Goal: Task Accomplishment & Management: Understand process/instructions

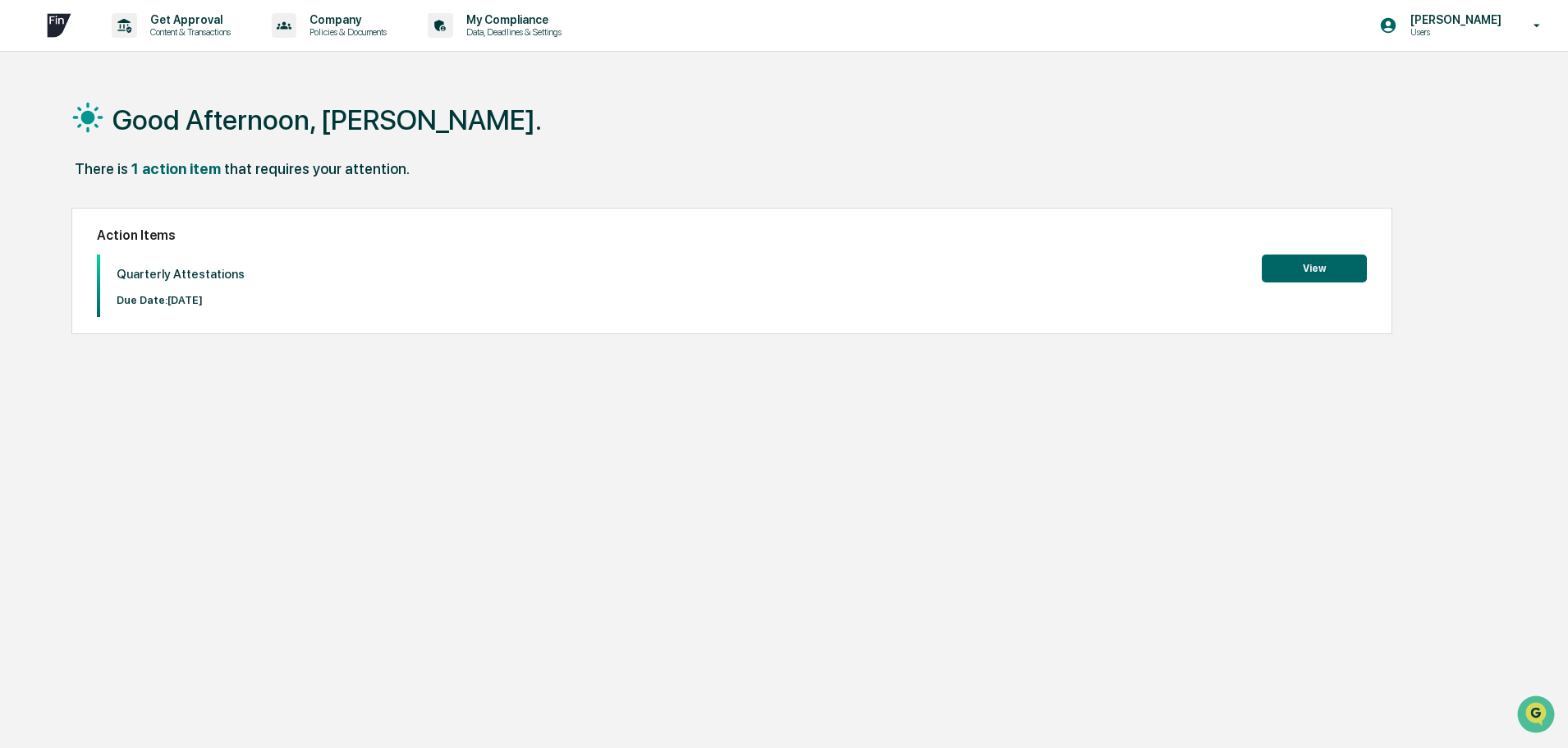
click at [198, 294] on p "Due Date: [DATE]" at bounding box center [181, 300] width 128 height 12
click at [1308, 272] on button "View" at bounding box center [1314, 268] width 106 height 28
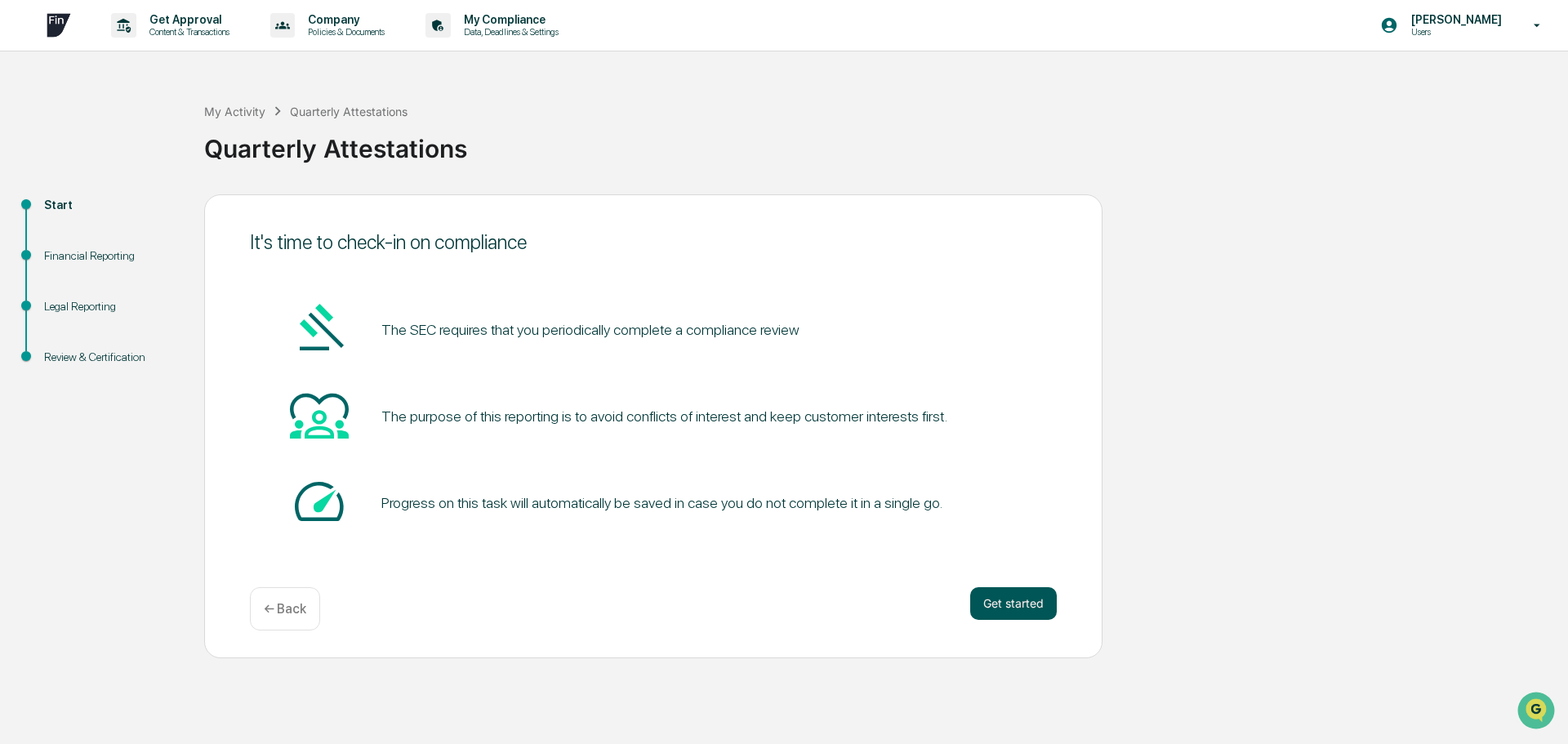
click at [1009, 591] on button "Get started" at bounding box center [1014, 603] width 86 height 32
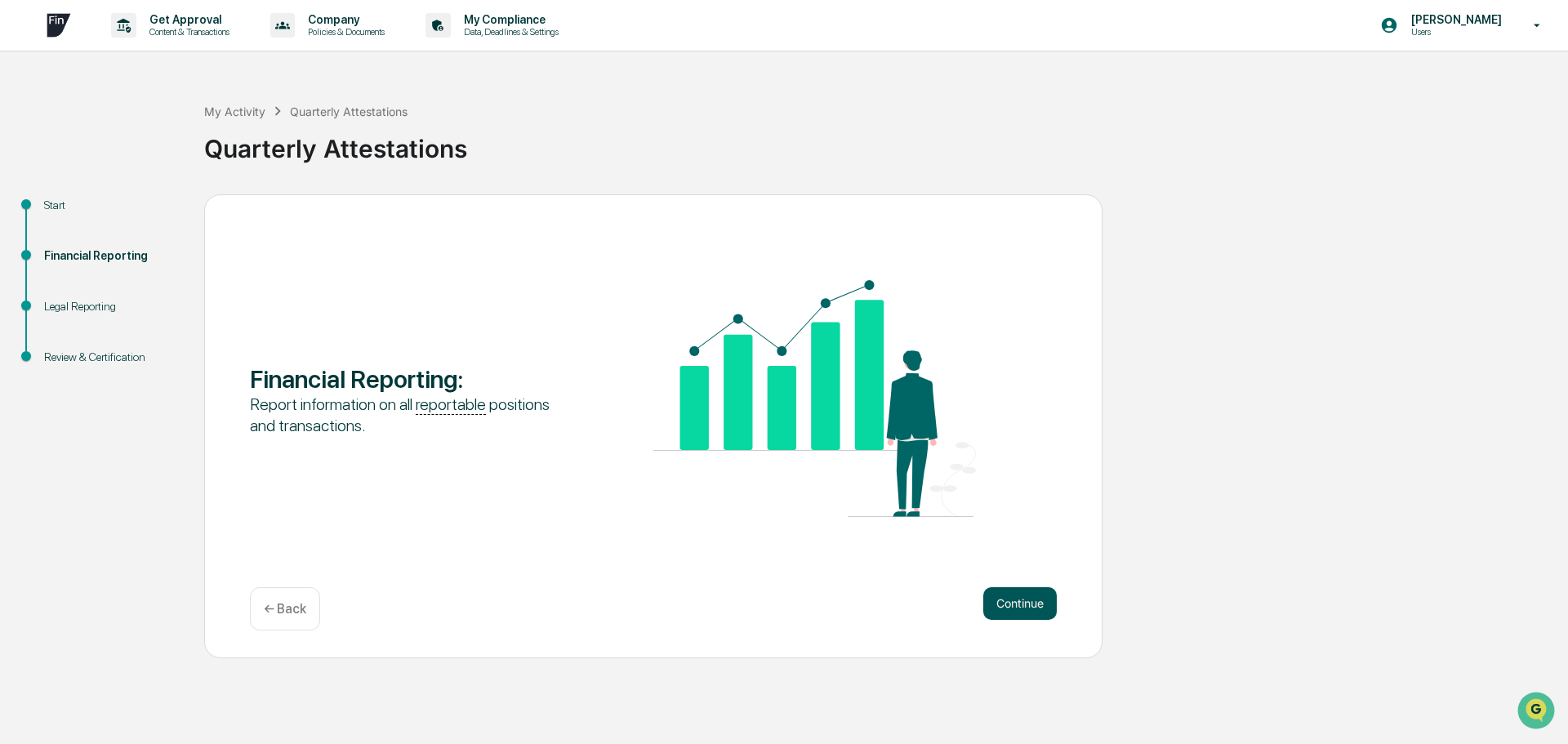
click at [1032, 600] on button "Continue" at bounding box center [1019, 603] width 74 height 32
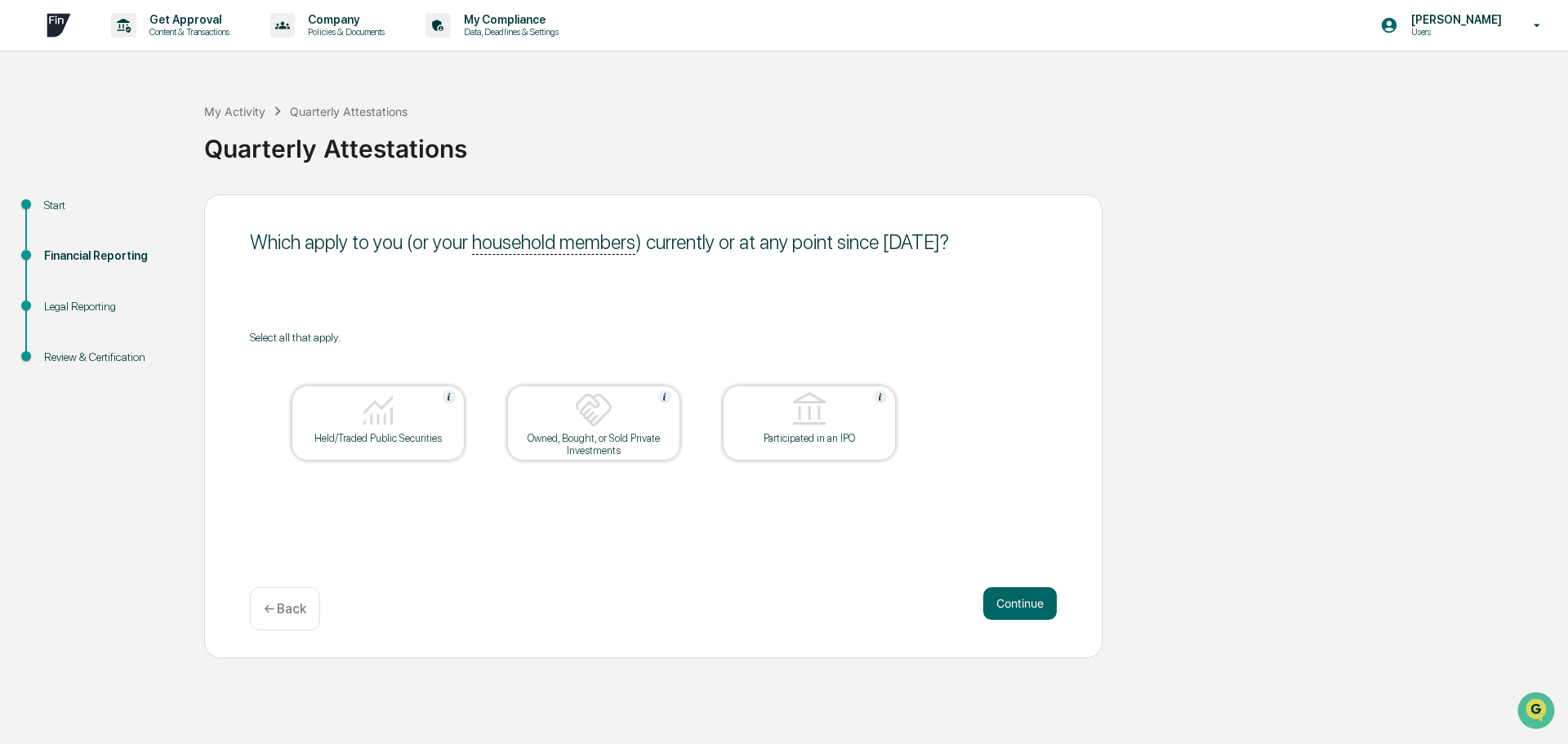
click at [1032, 600] on button "Continue" at bounding box center [1019, 603] width 74 height 32
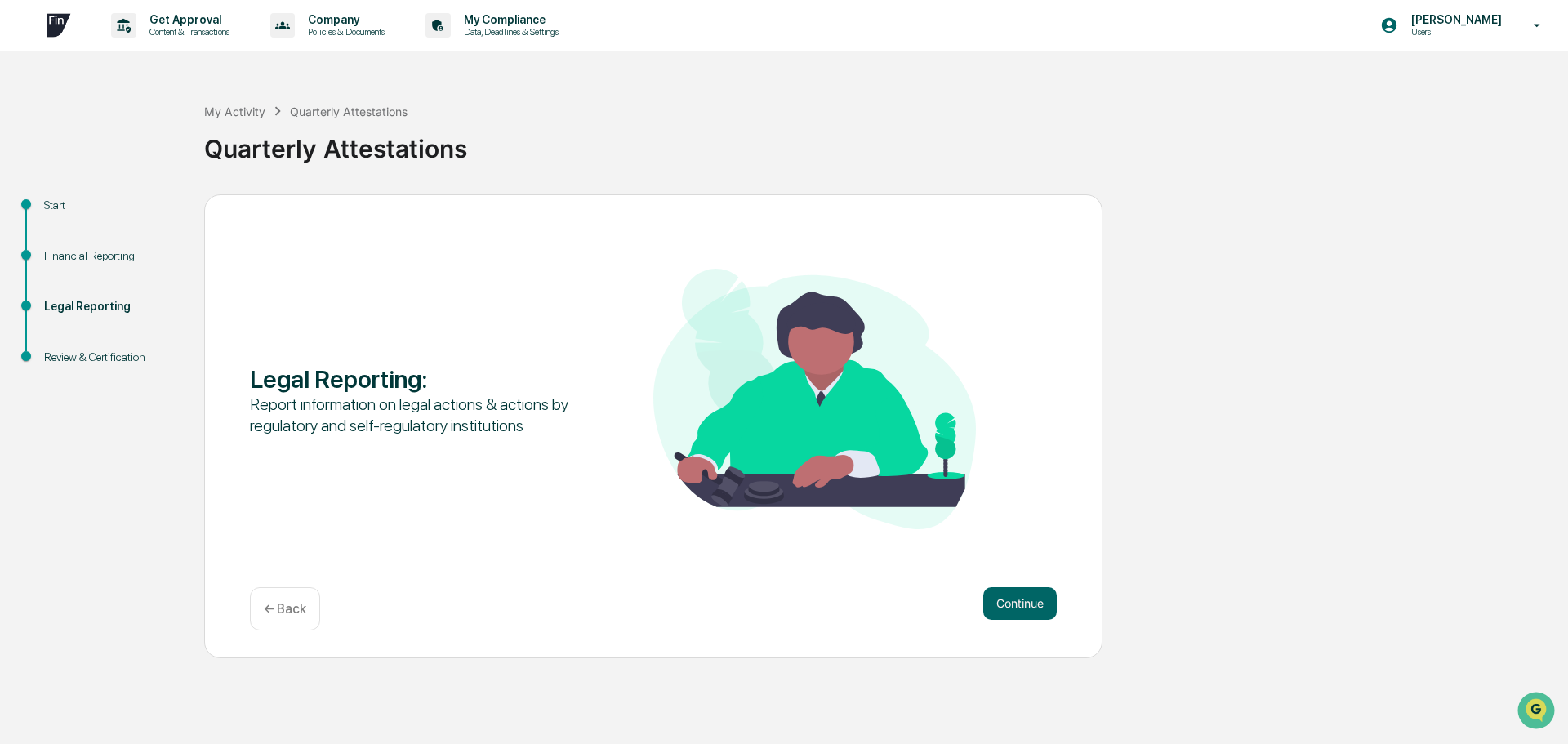
click at [1033, 599] on button "Continue" at bounding box center [1019, 603] width 74 height 32
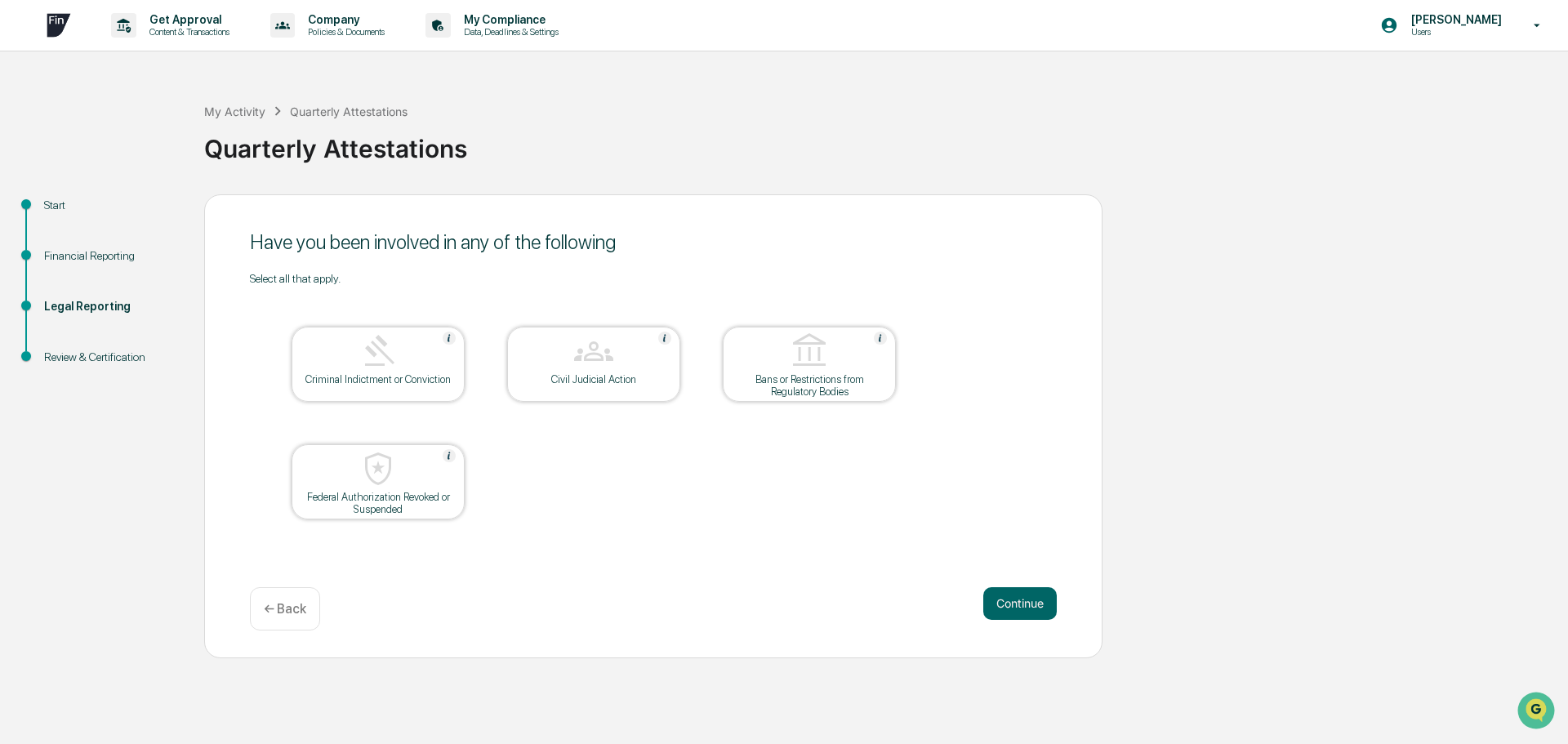
click at [295, 611] on p "← Back" at bounding box center [285, 609] width 42 height 16
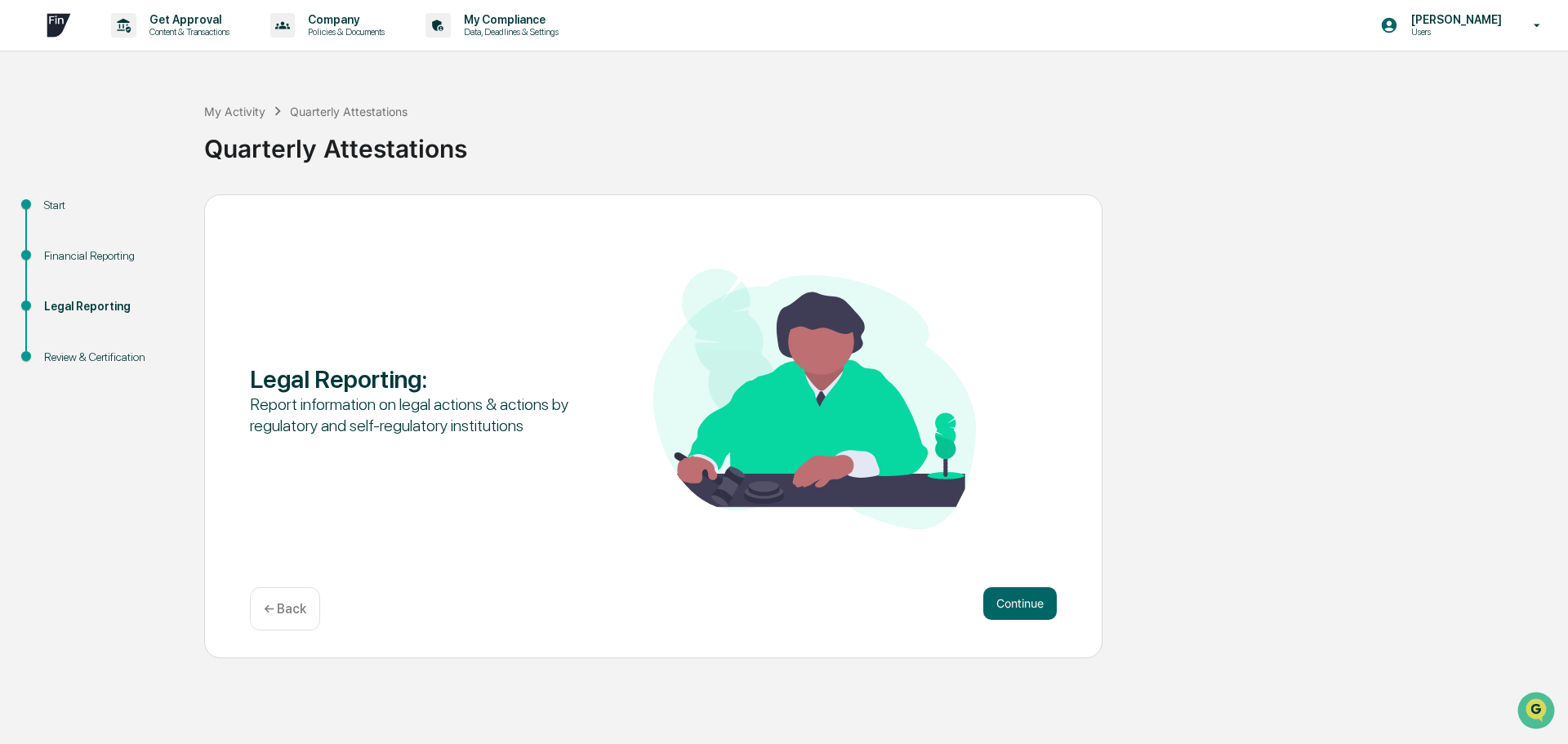
click at [287, 603] on p "← Back" at bounding box center [285, 609] width 42 height 16
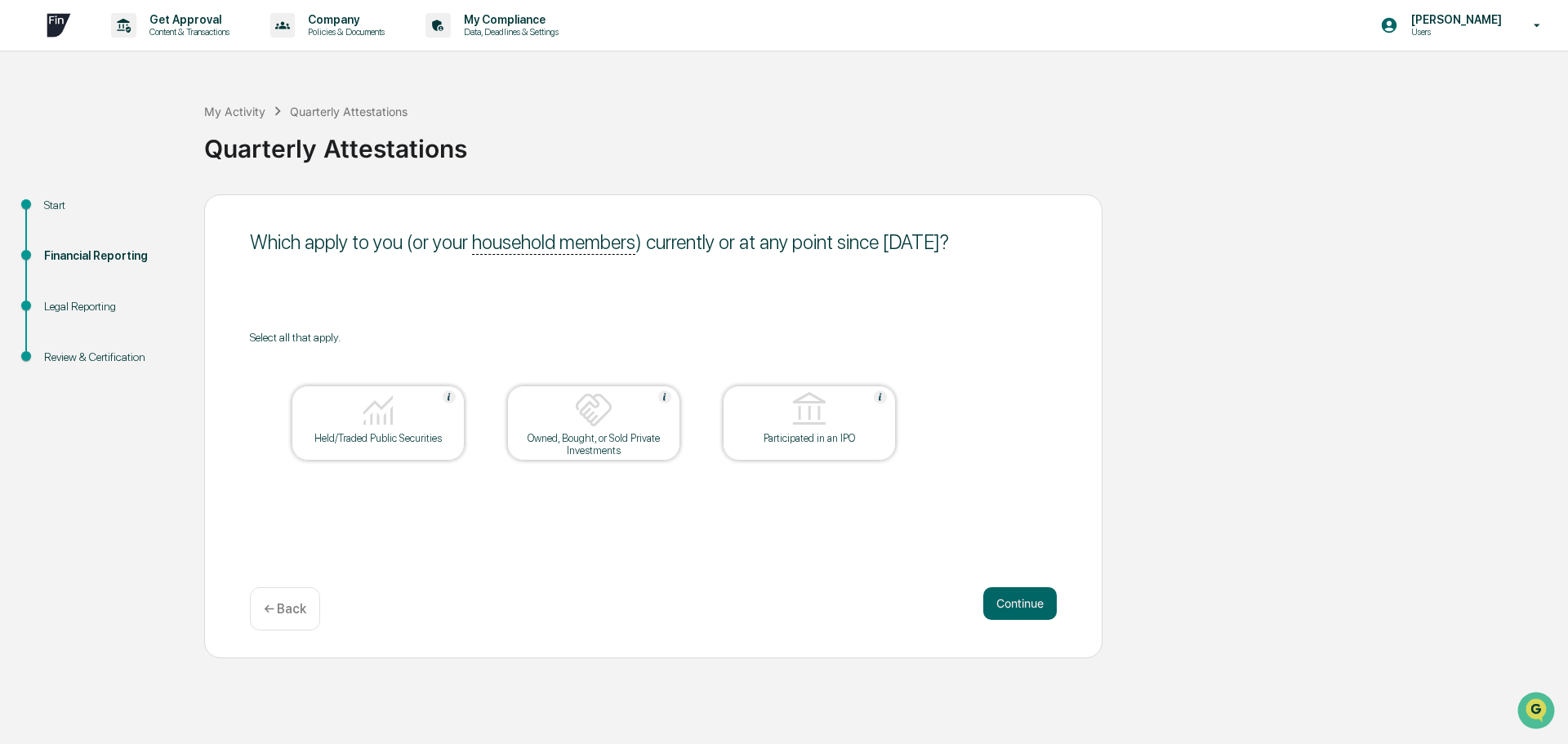
click at [411, 452] on div "Held/Traded Public Securities" at bounding box center [378, 423] width 173 height 76
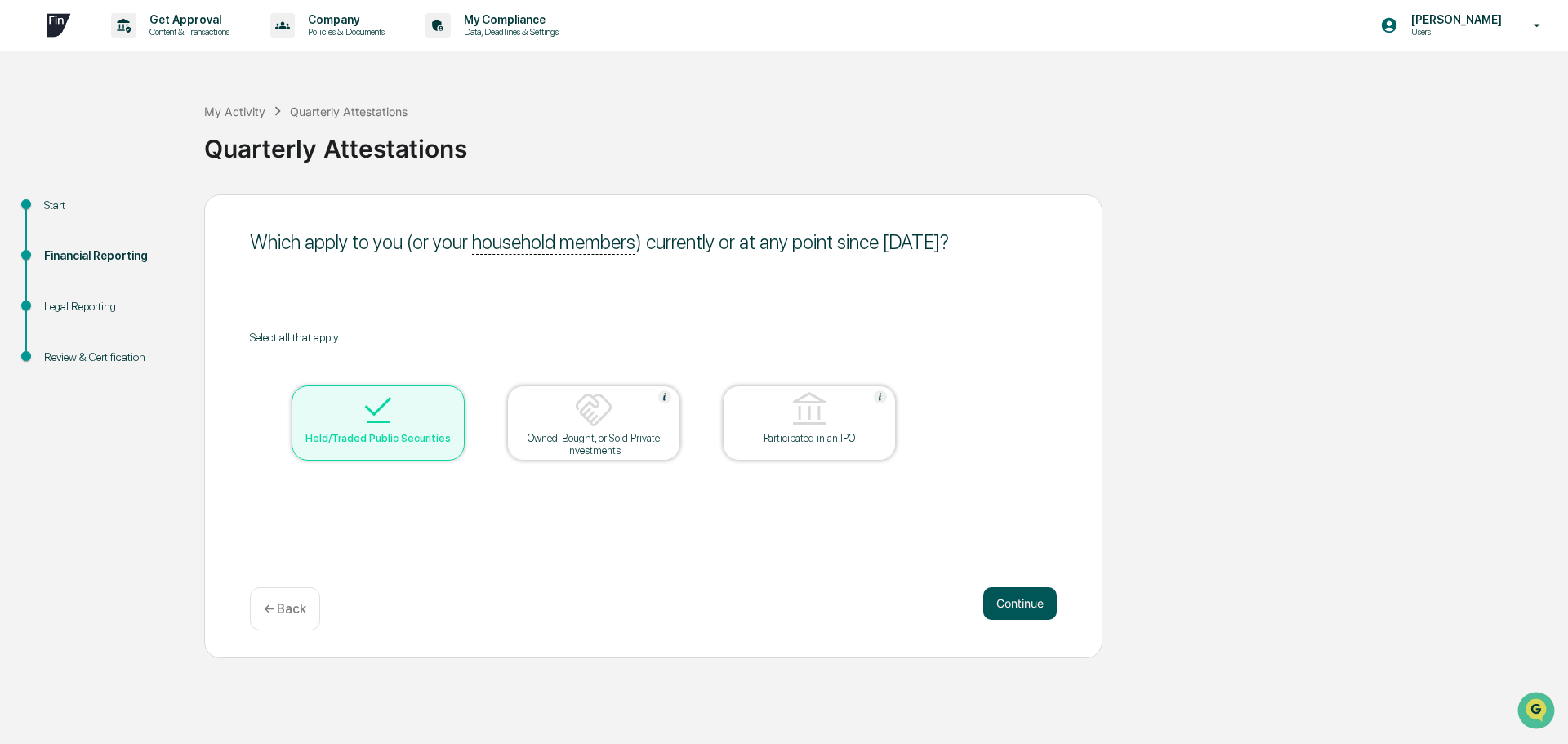
click at [1033, 614] on button "Continue" at bounding box center [1019, 603] width 74 height 32
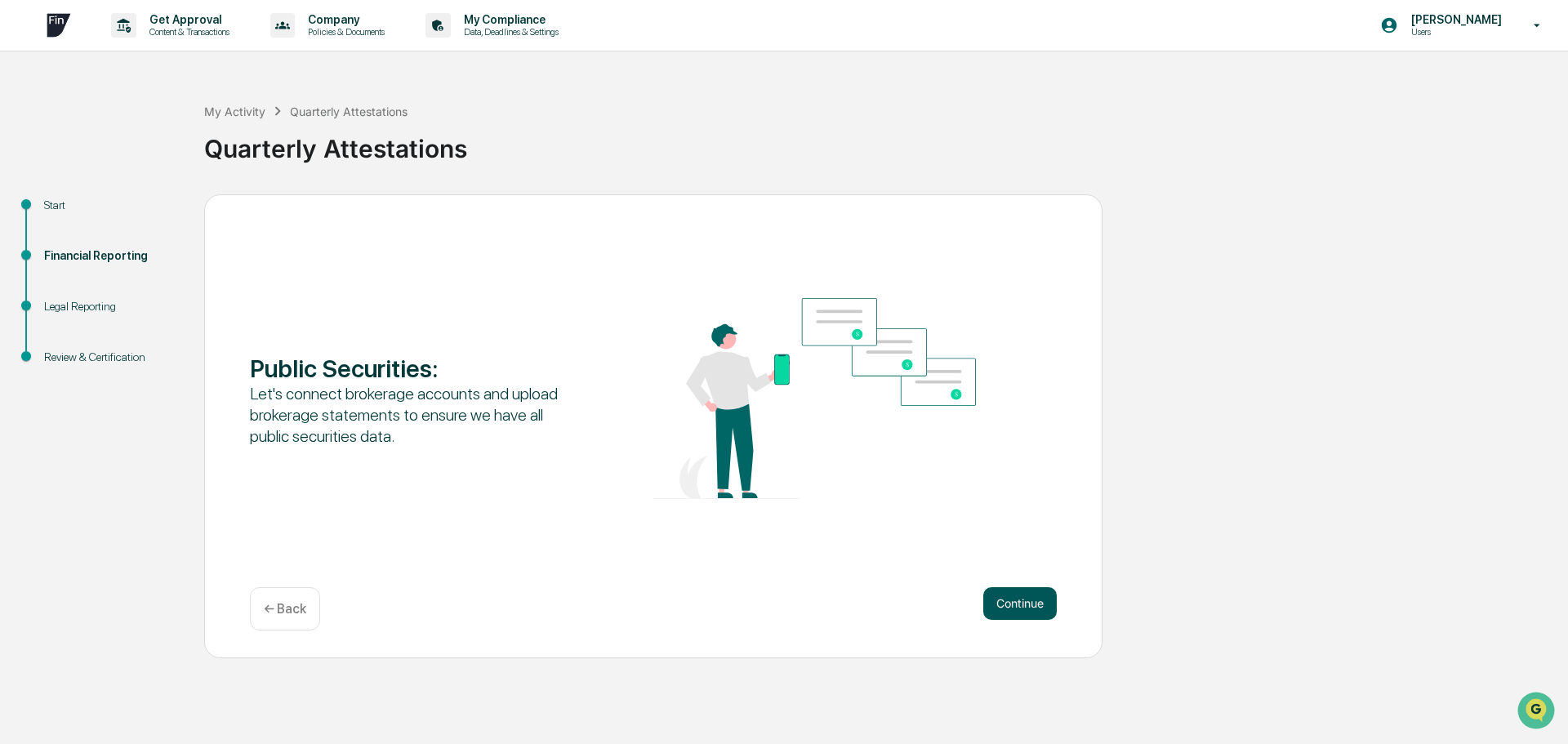
click at [1031, 607] on button "Continue" at bounding box center [1019, 603] width 74 height 32
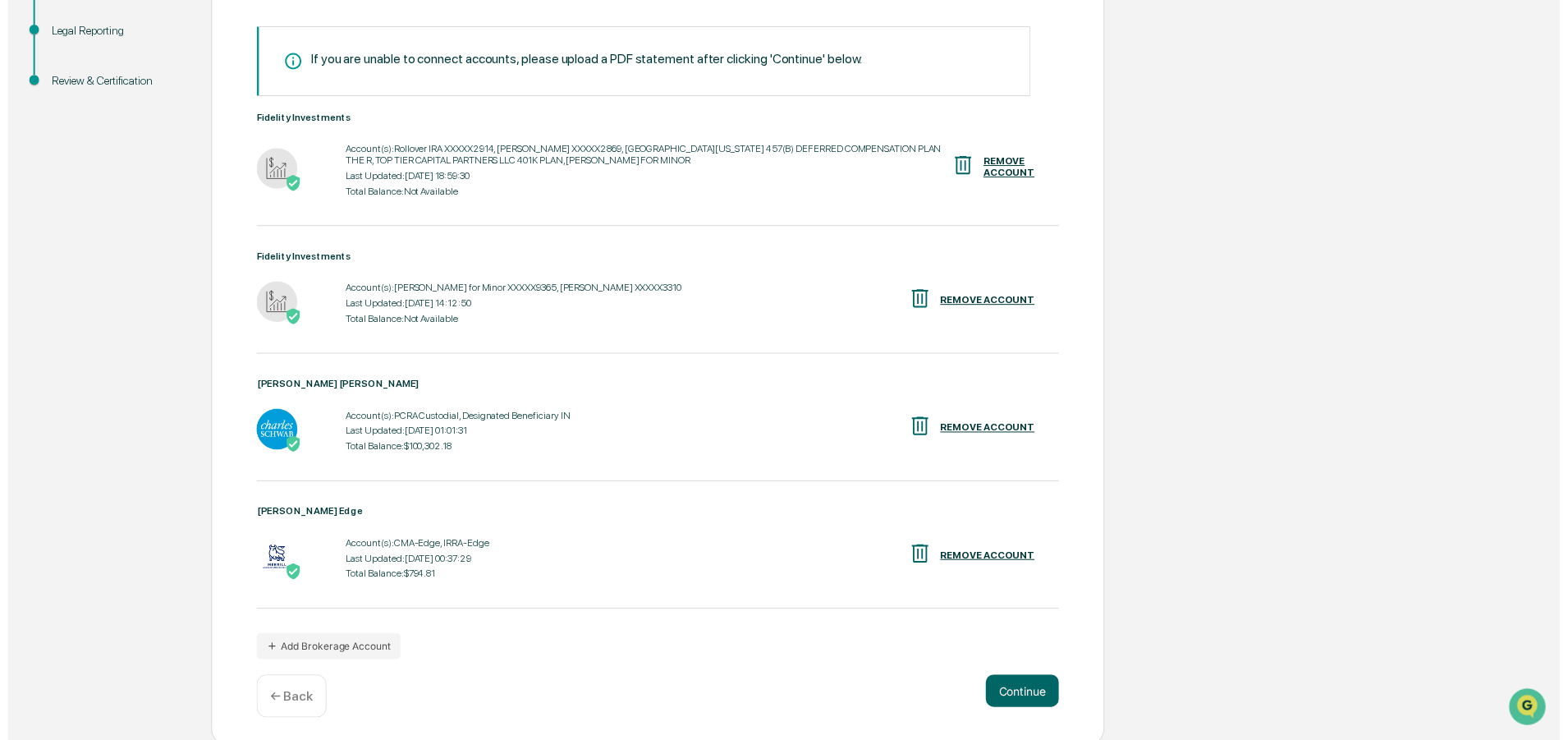
scroll to position [282, 0]
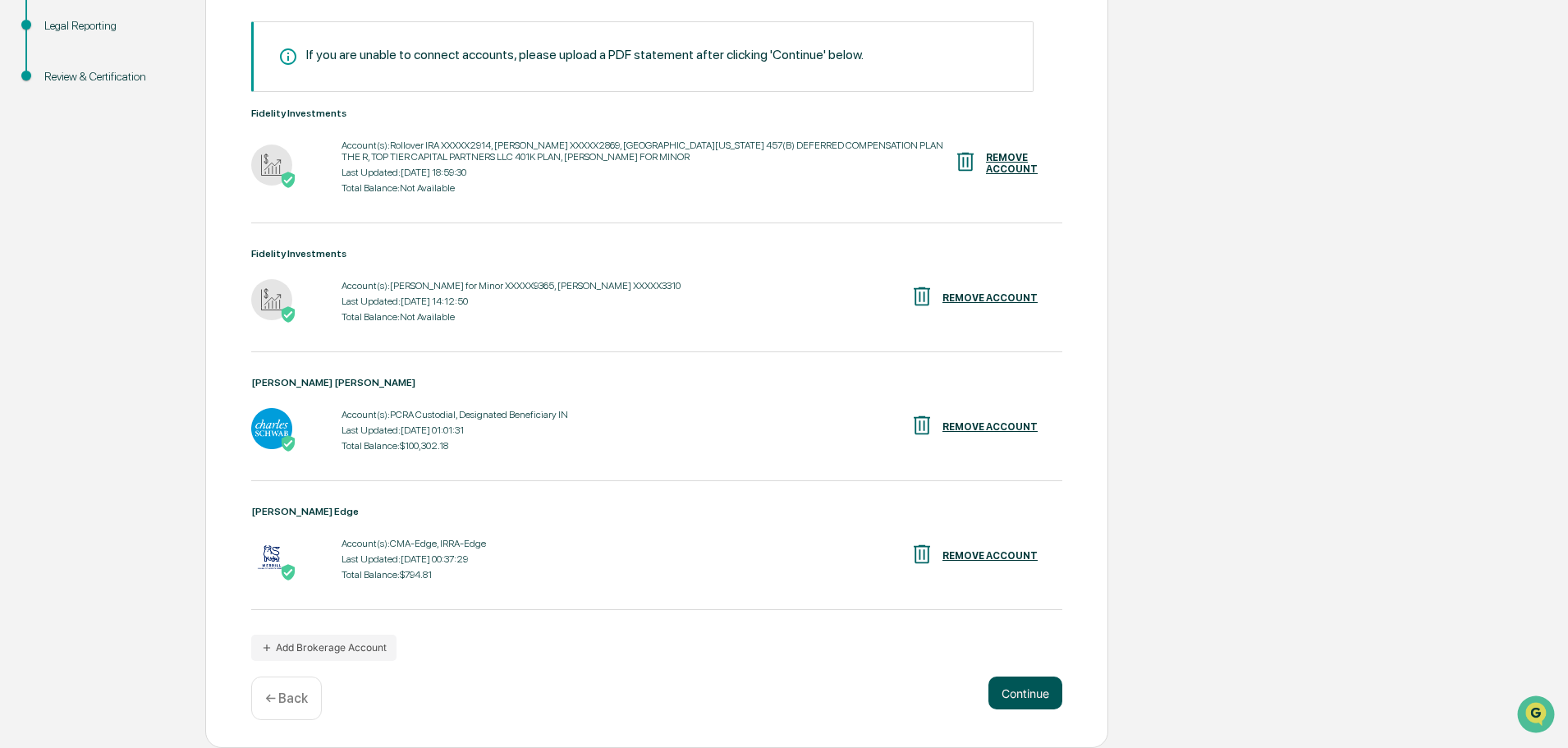
click at [1033, 693] on button "Continue" at bounding box center [1025, 693] width 74 height 33
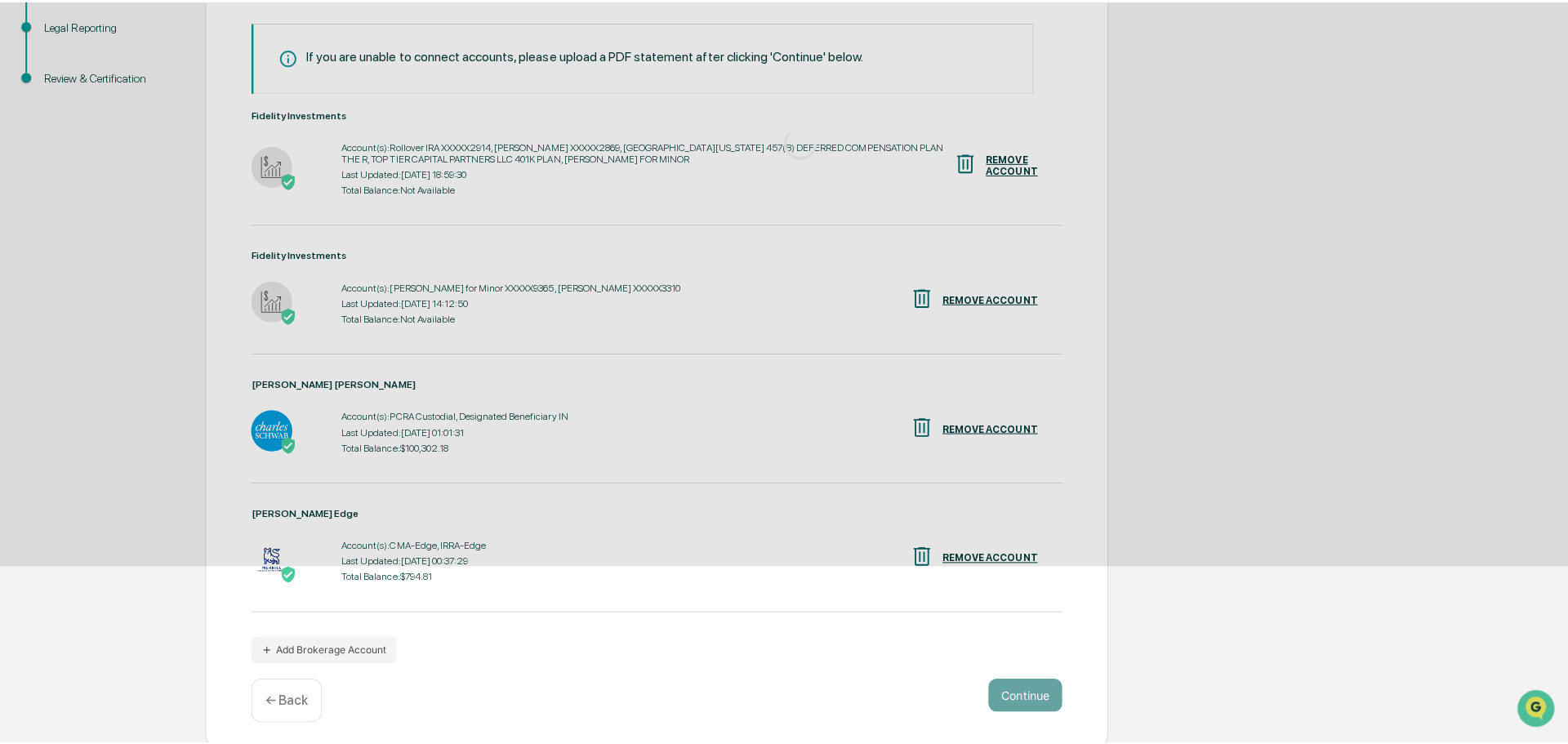
scroll to position [0, 0]
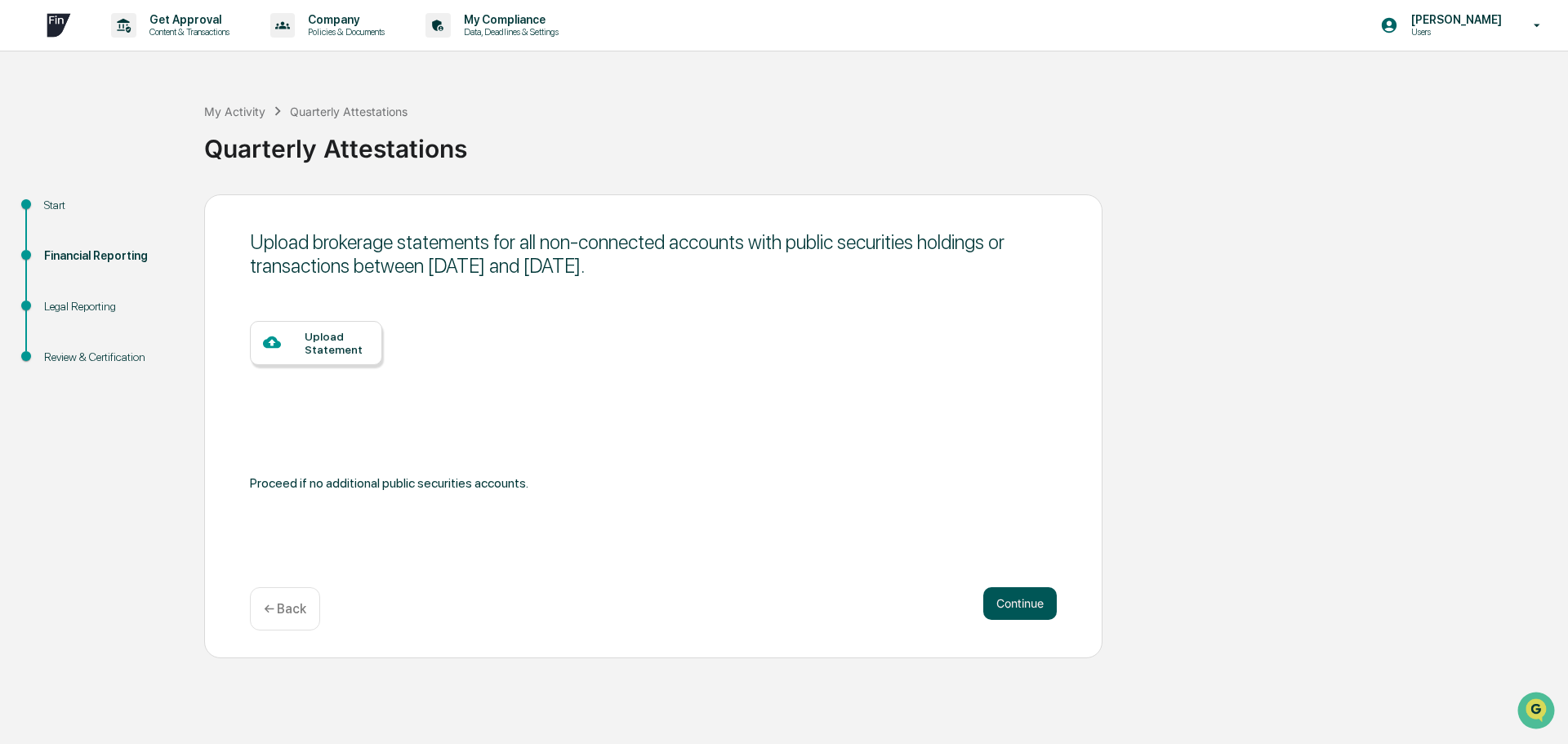
click at [1015, 601] on button "Continue" at bounding box center [1019, 603] width 74 height 32
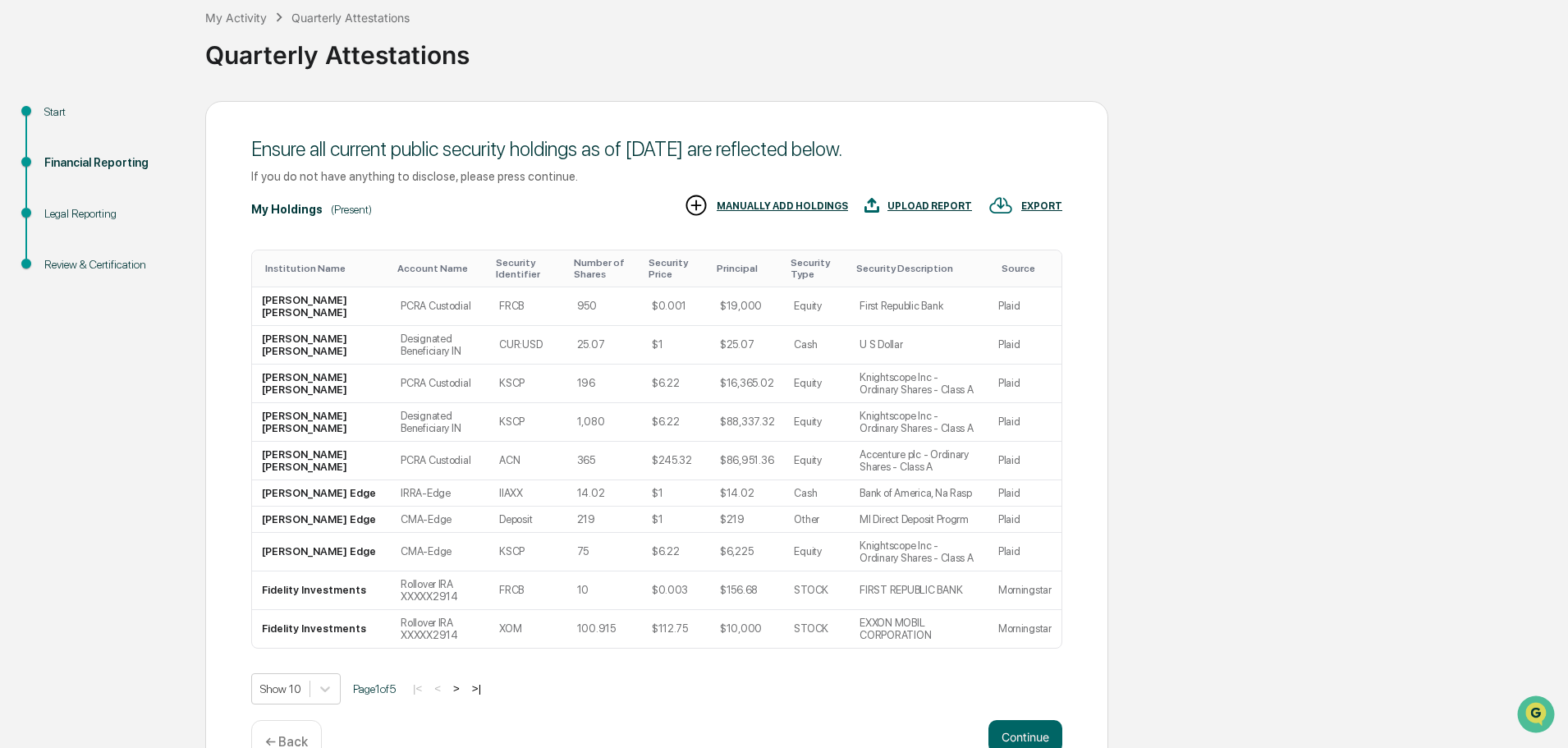
scroll to position [96, 0]
click at [462, 681] on button ">" at bounding box center [456, 688] width 17 height 14
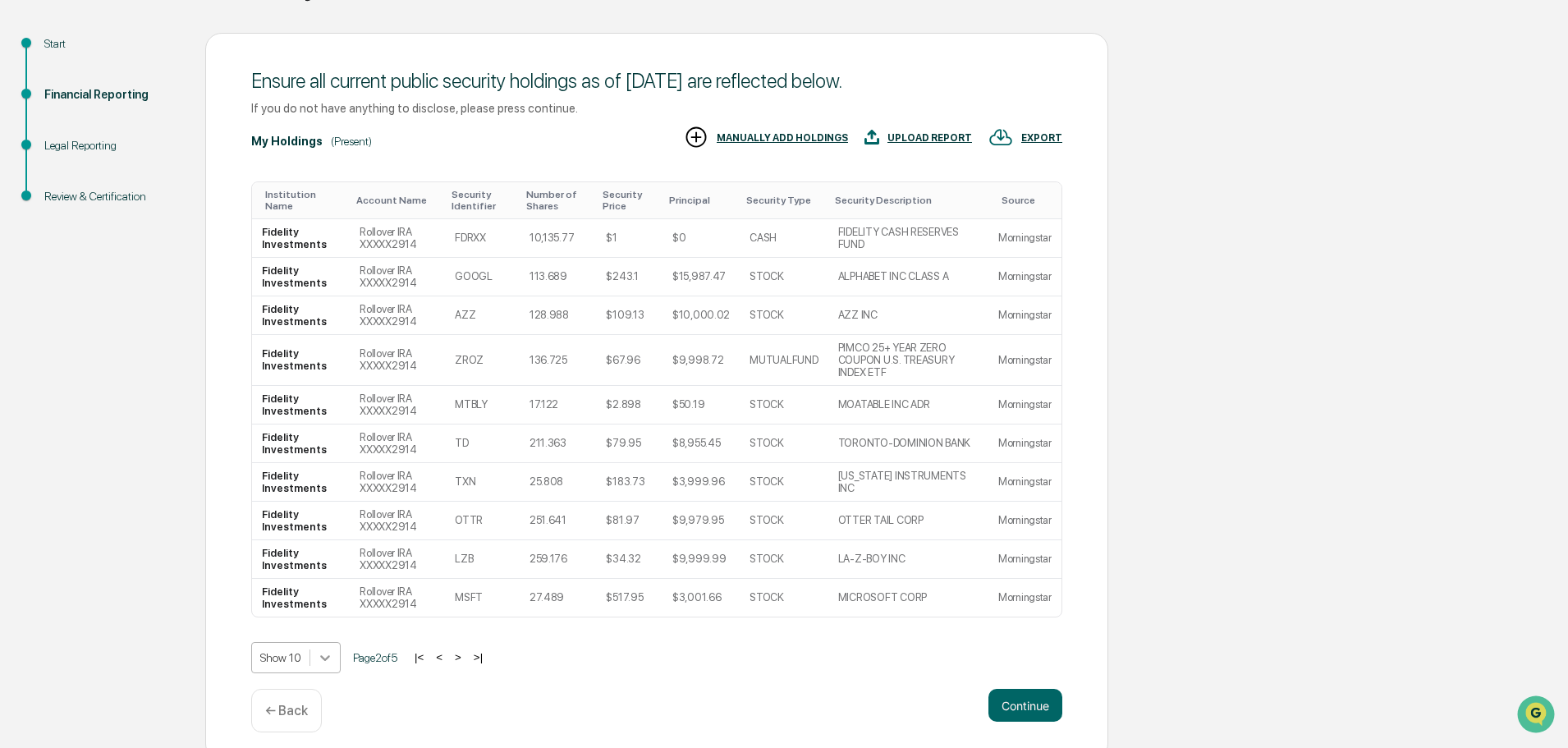
click at [323, 647] on body "Get Approval Content & Transactions Company Policies & Documents My Compliance …" at bounding box center [784, 298] width 1568 height 923
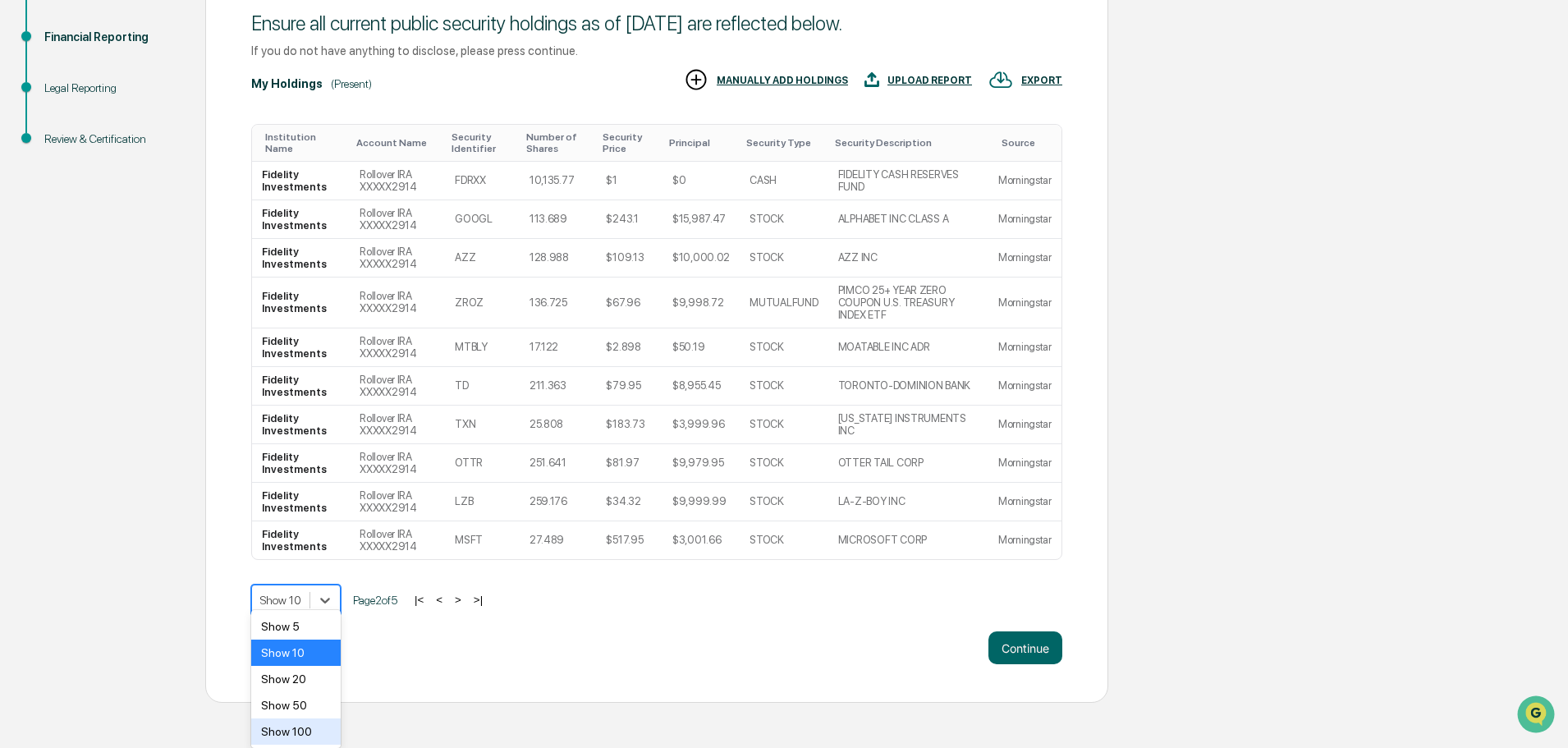
click at [308, 728] on div "Show 100" at bounding box center [296, 731] width 90 height 27
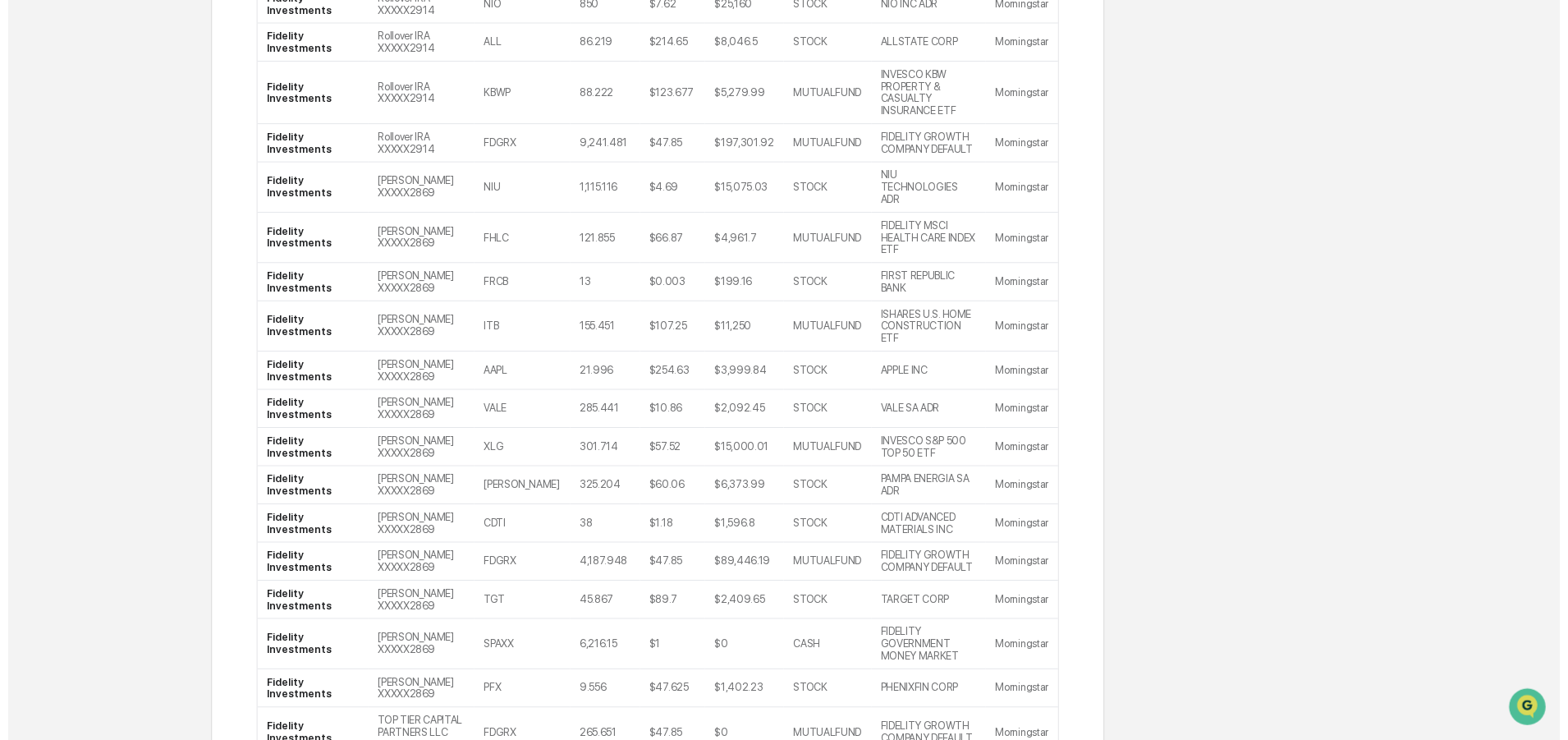
scroll to position [1436, 0]
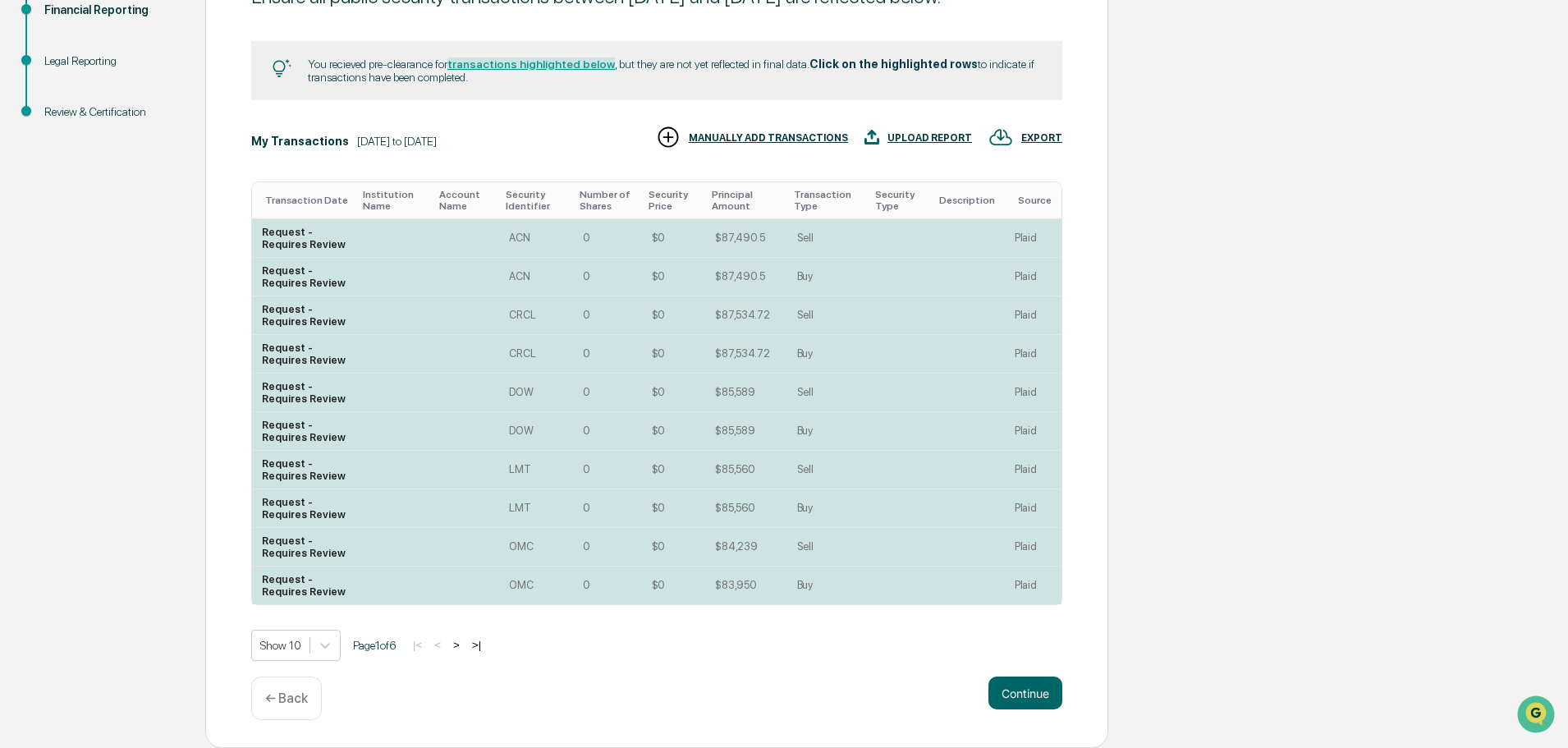
scroll to position [271, 0]
click at [590, 238] on div "0" at bounding box center [586, 238] width 7 height 12
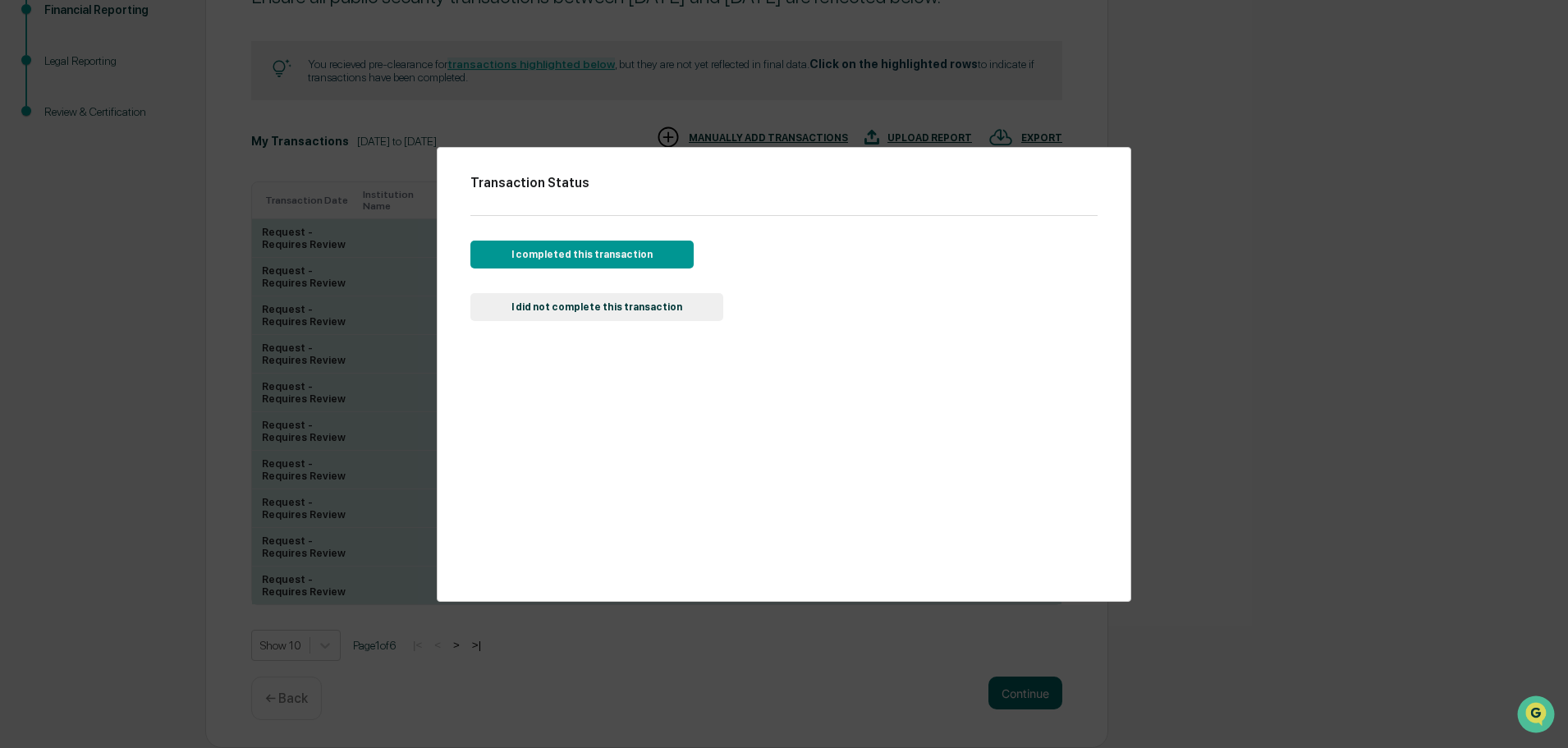
click at [1259, 380] on div "Transaction Status I completed this transaction I did not complete this transac…" at bounding box center [784, 374] width 1568 height 748
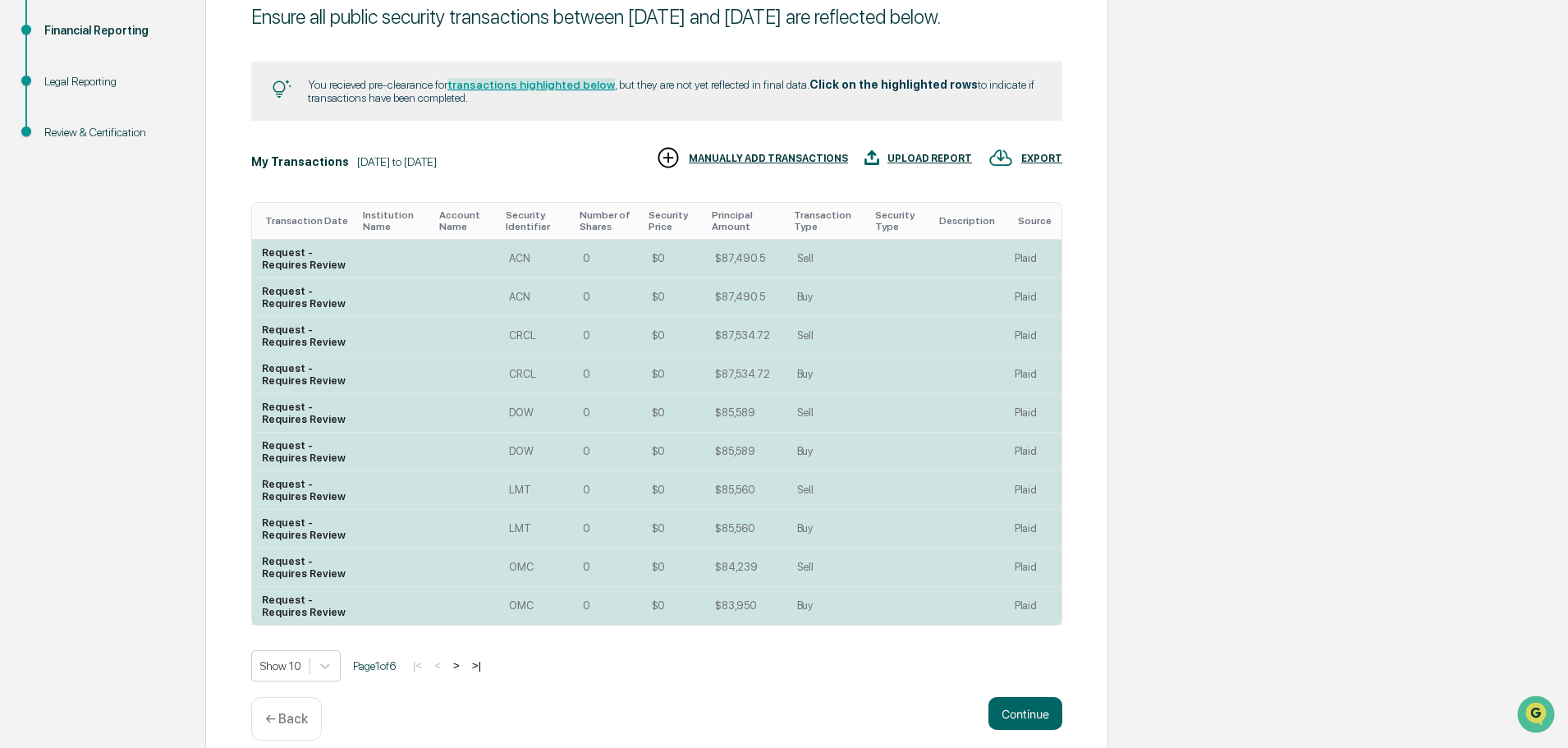
scroll to position [188, 0]
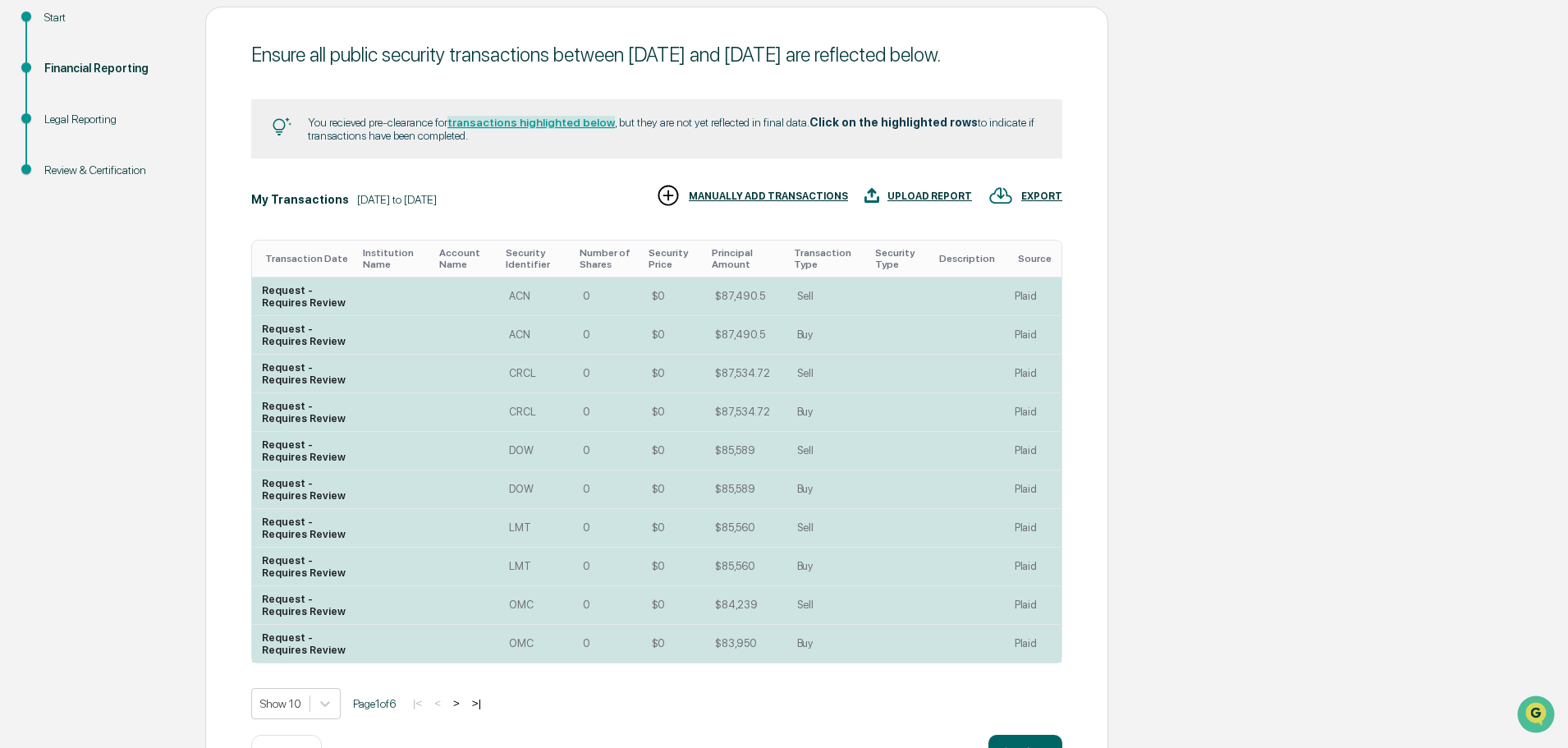
click at [1174, 561] on div "Start Financial Reporting Legal Reporting Review & Certification Ensure all pub…" at bounding box center [784, 407] width 1552 height 800
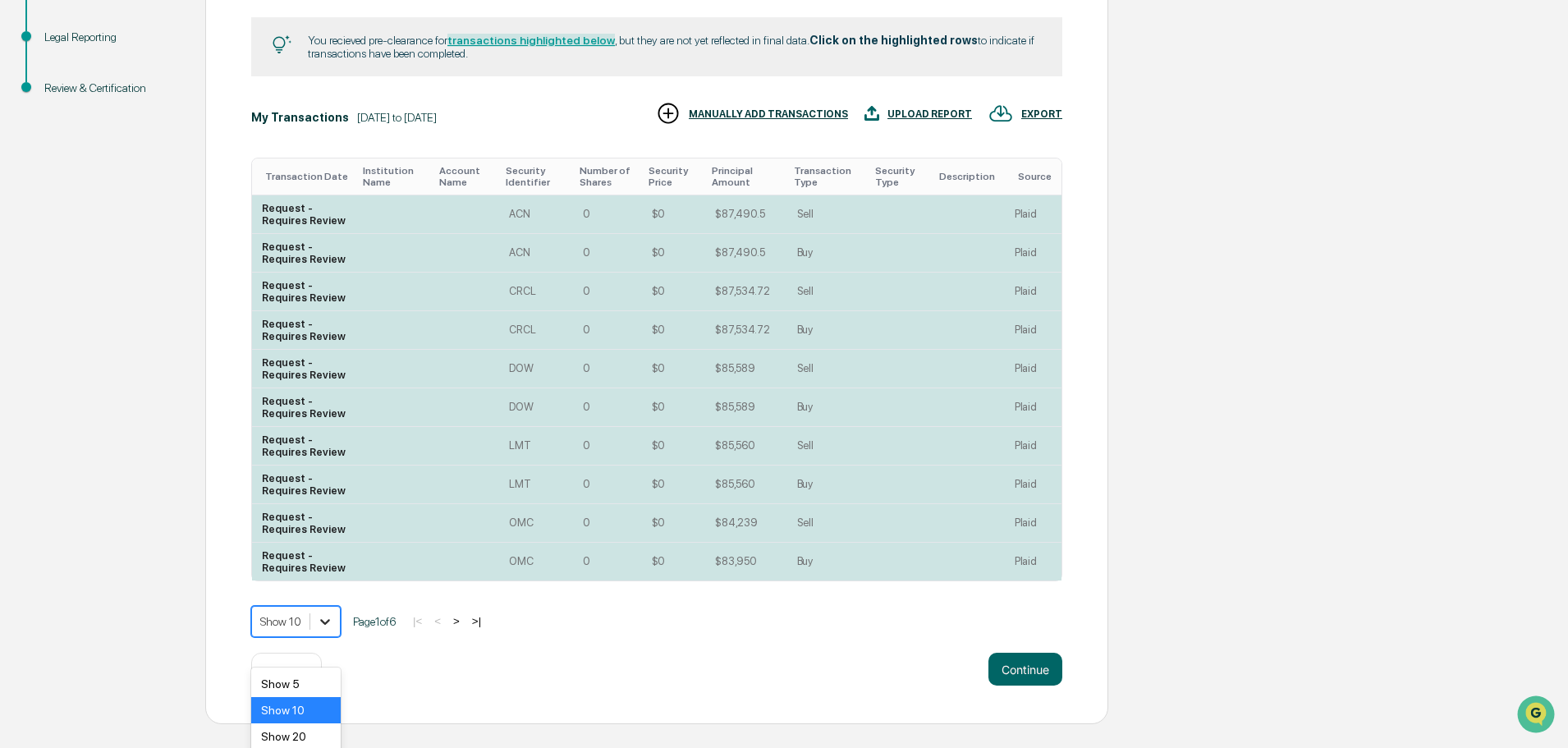
scroll to position [329, 0]
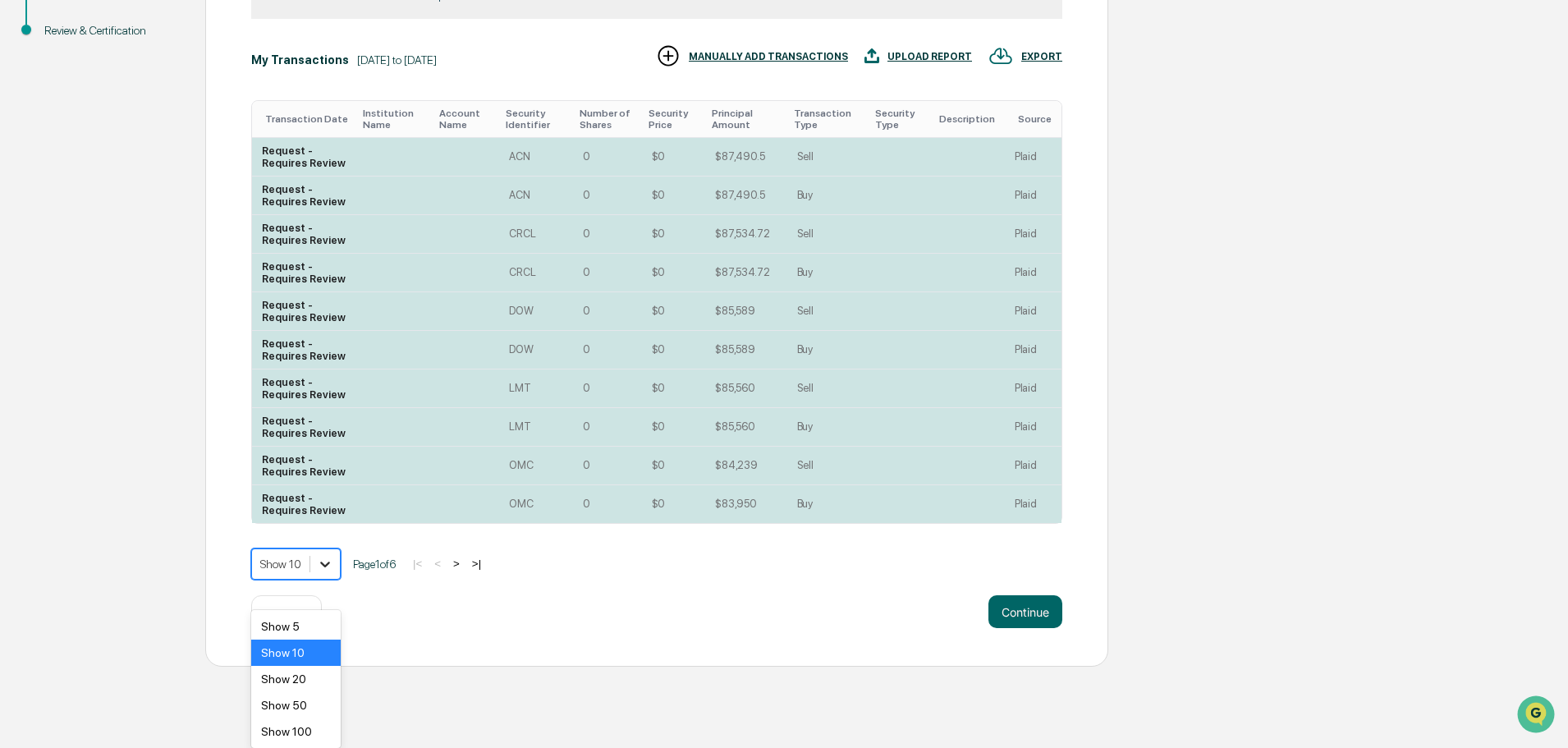
click at [330, 648] on body "Get Approval Content & Transactions Company Policies & Documents My Compliance …" at bounding box center [784, 169] width 1568 height 996
click at [317, 736] on div "Show 100" at bounding box center [296, 731] width 90 height 27
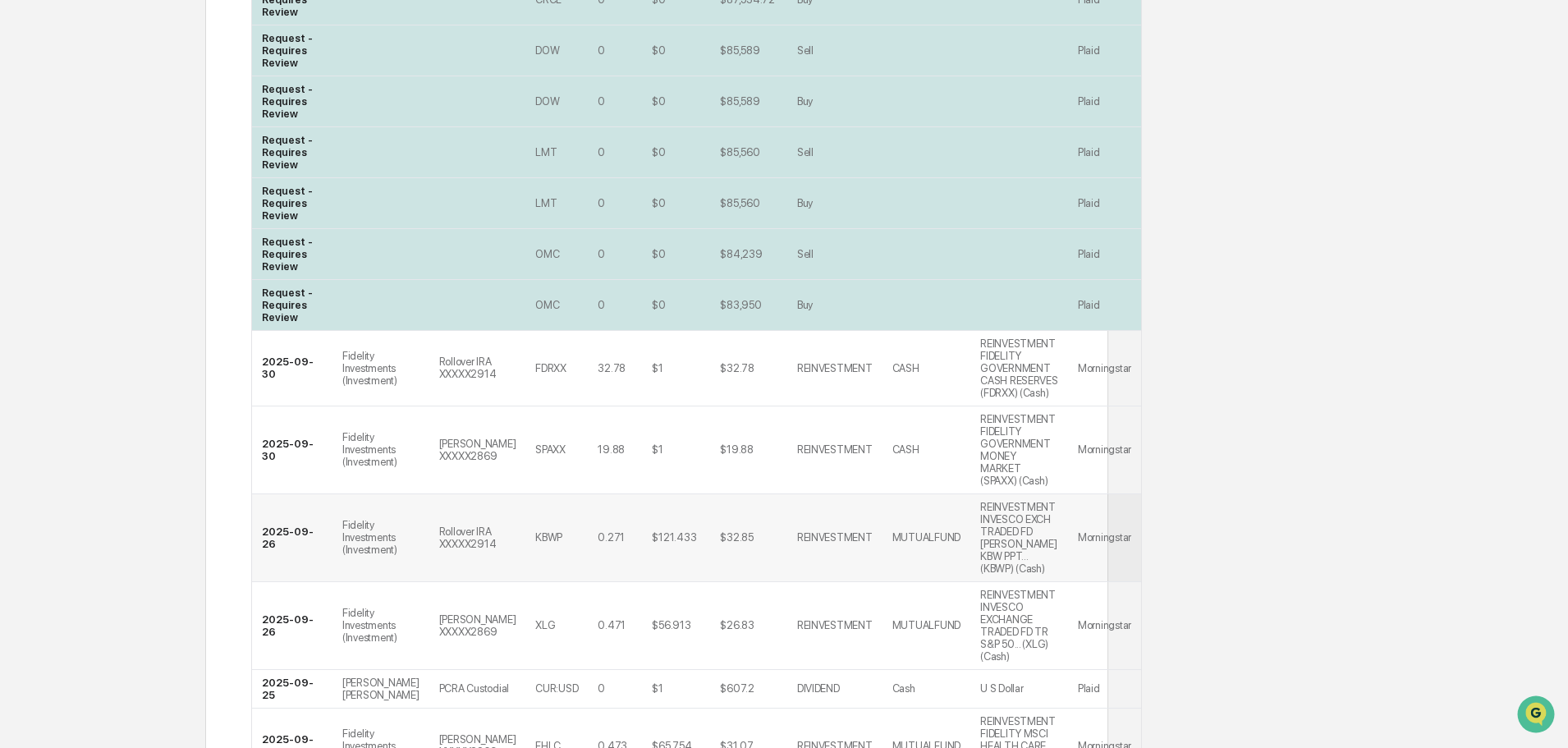
scroll to position [657, 0]
click at [349, 386] on div "Fidelity Investments (Investment)" at bounding box center [381, 367] width 77 height 37
click at [429, 483] on td "[PERSON_NAME] XXXXX2869" at bounding box center [478, 449] width 97 height 88
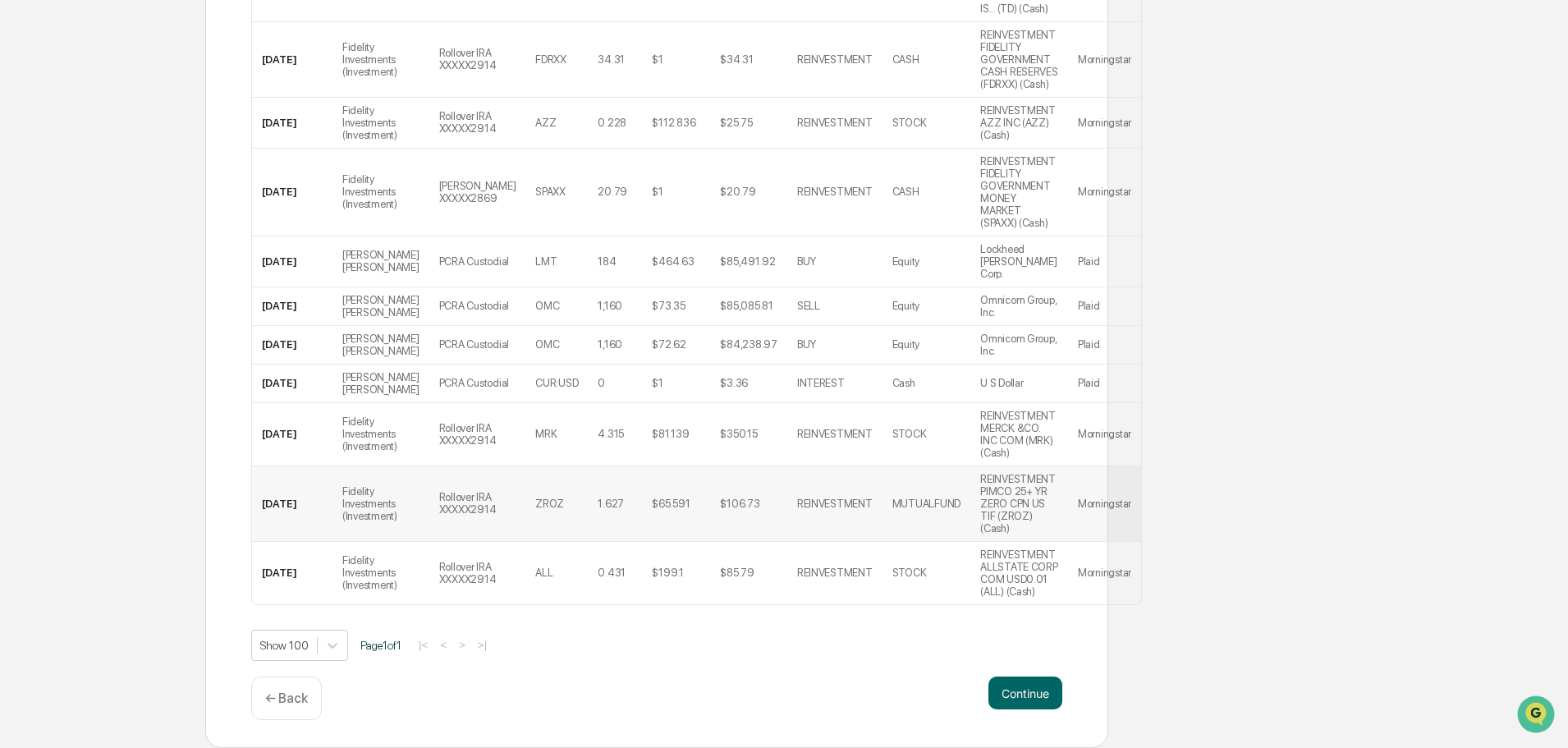
scroll to position [3355, 0]
